Goal: Task Accomplishment & Management: Manage account settings

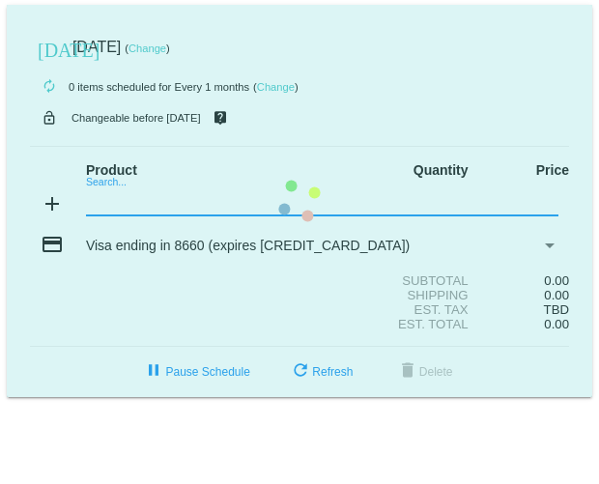
click at [97, 202] on mat-card "[DATE] [DATE] ( Change ) autorenew 0 items scheduled for Every 1 months ( Chang…" at bounding box center [299, 201] width 585 height 392
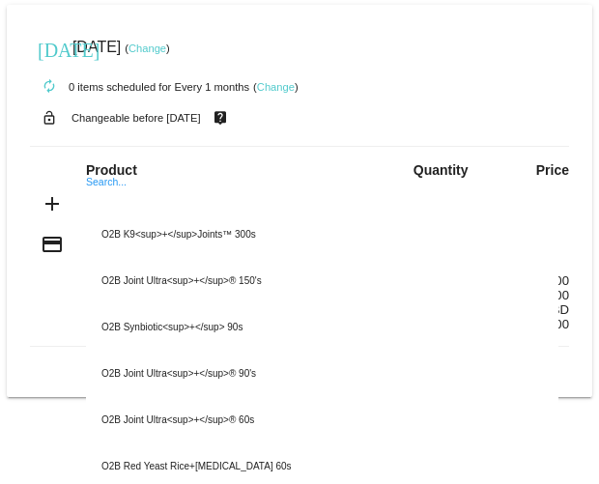
paste input "O2B Hyper Zinc 90s"
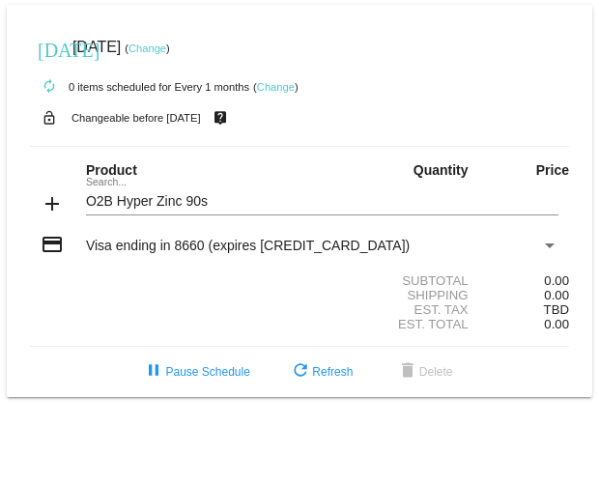
click at [96, 182] on div "O2B Hyper Zinc 90s Search..." at bounding box center [322, 197] width 472 height 38
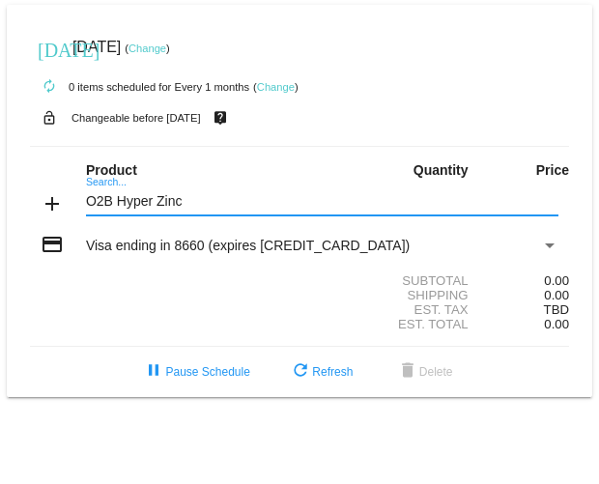
type input "O2B Hyper Zinc"
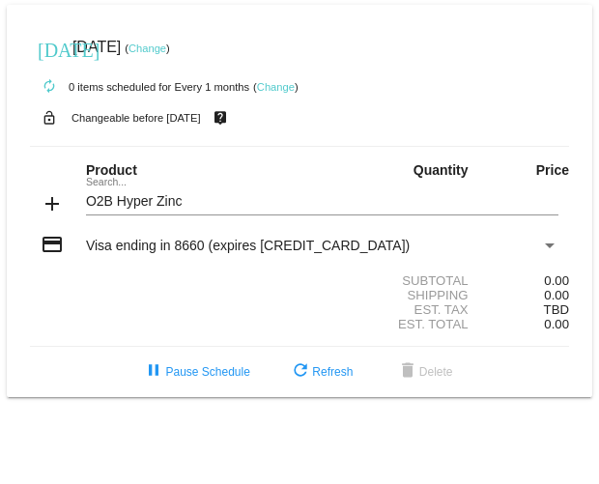
click at [108, 181] on div "O2B Hyper Zinc Search..." at bounding box center [322, 197] width 472 height 38
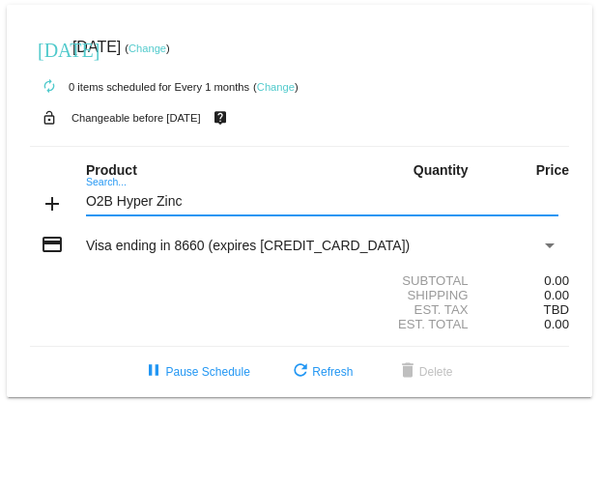
drag, startPoint x: 206, startPoint y: 206, endPoint x: 86, endPoint y: 204, distance: 119.7
click at [86, 204] on input "O2B Hyper Zinc" at bounding box center [322, 201] width 472 height 15
type input "o2b hyper zinc"
drag, startPoint x: 201, startPoint y: 204, endPoint x: 79, endPoint y: 203, distance: 121.6
click at [79, 203] on div "o2b hyper zinc Search..." at bounding box center [321, 205] width 494 height 55
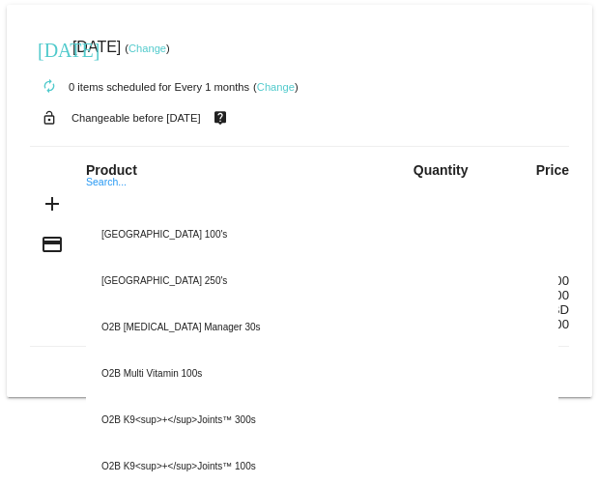
click at [78, 203] on div "Search... O2B Magnesium Complex 100's O2B Magnesium Complex 250's O2B Prostate …" at bounding box center [321, 205] width 494 height 55
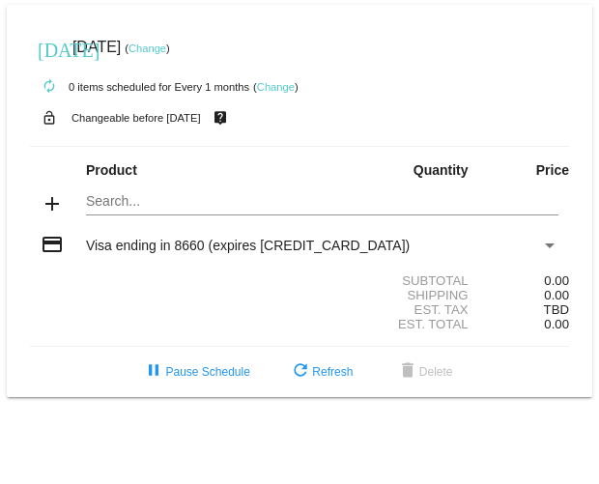
click at [113, 199] on mat-card "today Nov 2 2025 ( Change ) autorenew 0 items scheduled for Every 1 months ( Ch…" at bounding box center [299, 201] width 585 height 392
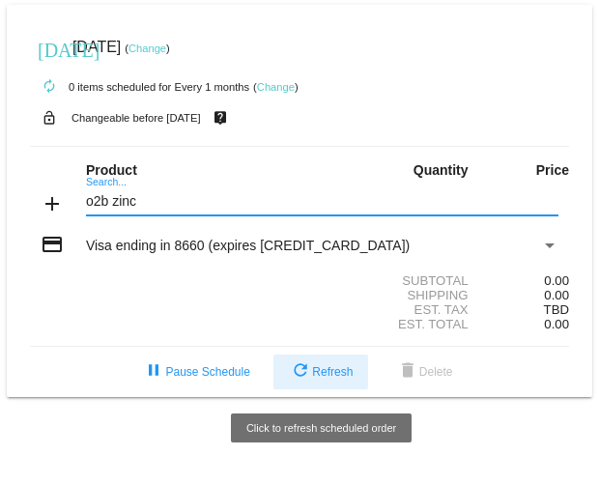
click at [318, 375] on span "refresh Refresh" at bounding box center [321, 372] width 64 height 14
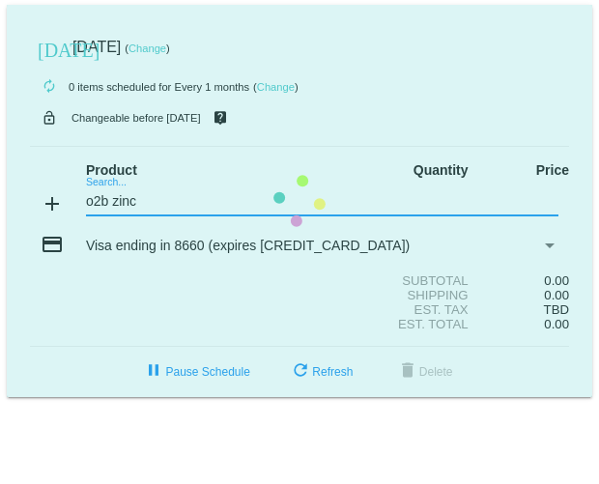
click at [159, 195] on mat-card "today Nov 2 2025 ( Change ) autorenew 0 items scheduled for Every 1 months ( Ch…" at bounding box center [299, 201] width 585 height 392
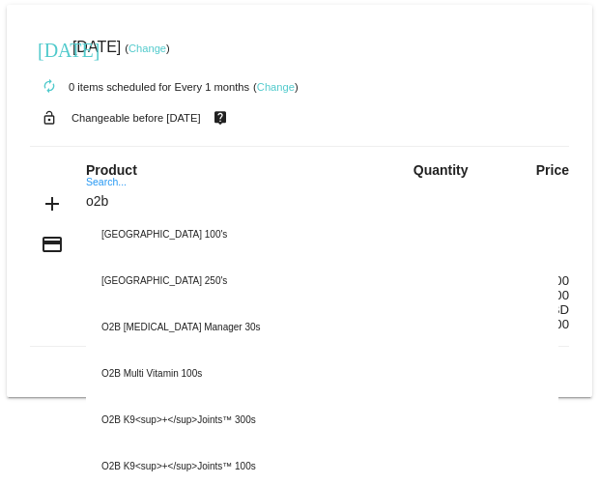
type input "o2b"
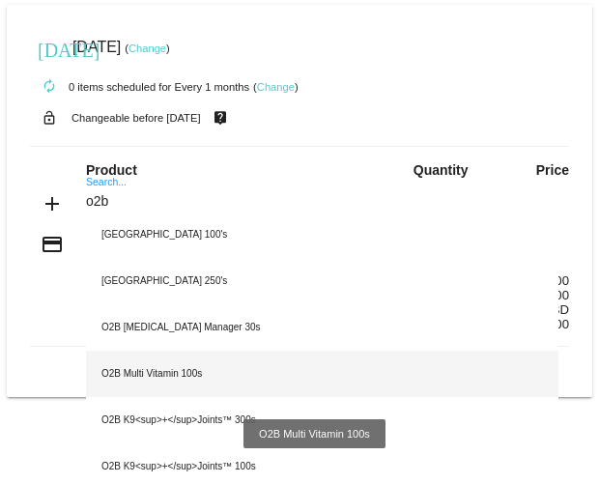
click at [185, 366] on div "O2B Multi Vitamin 100s" at bounding box center [322, 373] width 472 height 46
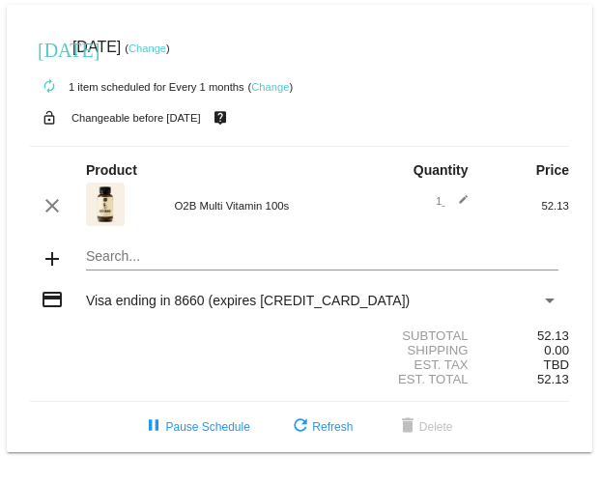
click at [115, 255] on mat-card "today Nov 2 2025 ( Change ) autorenew 1 item scheduled for Every 1 months ( Cha…" at bounding box center [299, 228] width 585 height 447
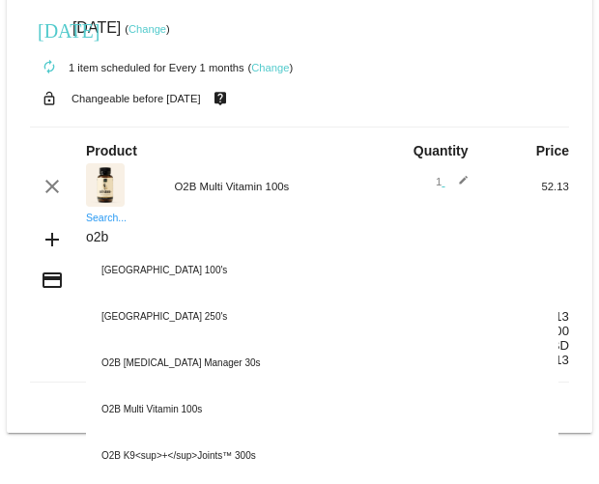
scroll to position [3, 0]
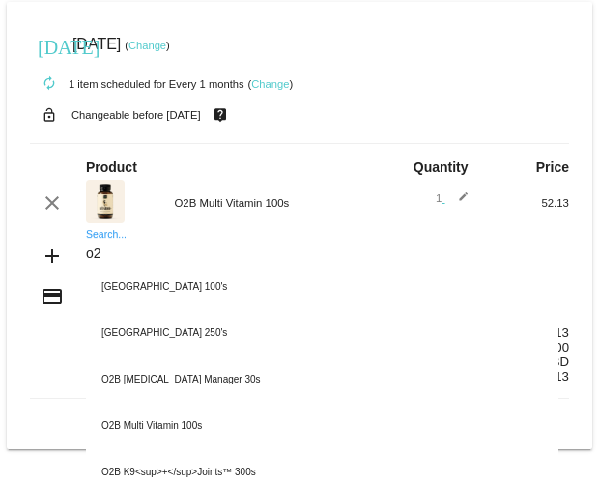
type input "o"
click at [98, 237] on div "Search..." at bounding box center [322, 249] width 472 height 38
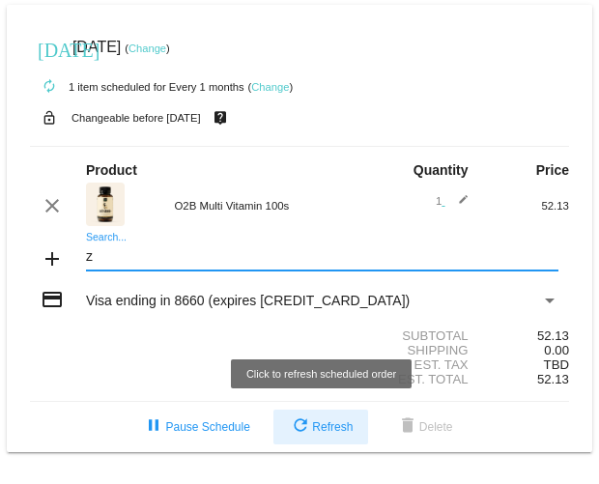
type input "z"
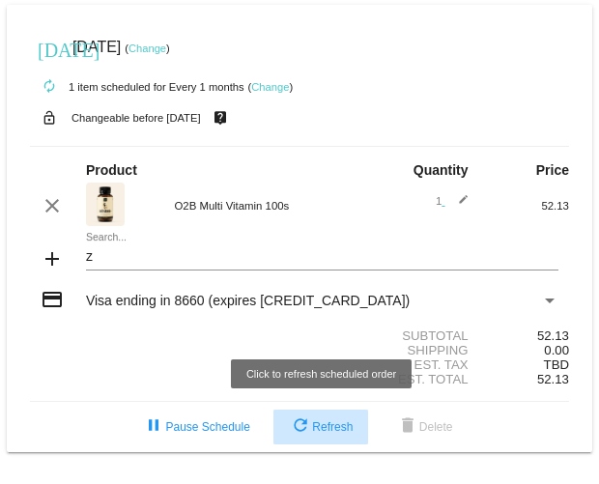
click at [337, 434] on button "refresh Refresh" at bounding box center [320, 426] width 95 height 35
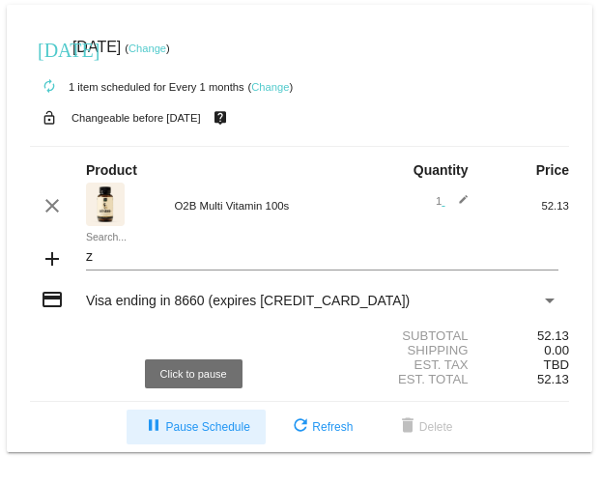
click at [233, 430] on span "pause Pause Schedule" at bounding box center [195, 427] width 107 height 14
